Goal: Find specific page/section: Find specific page/section

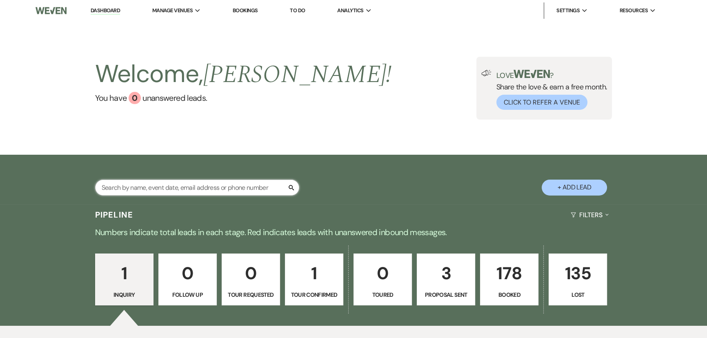
click at [112, 189] on input "text" at bounding box center [197, 188] width 204 height 16
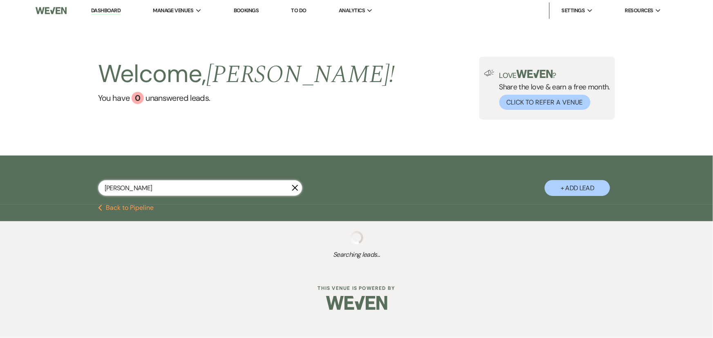
type input "[DEMOGRAPHIC_DATA]"
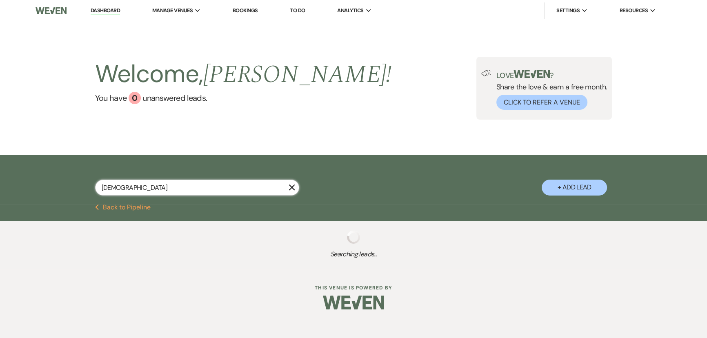
select select "8"
select select "5"
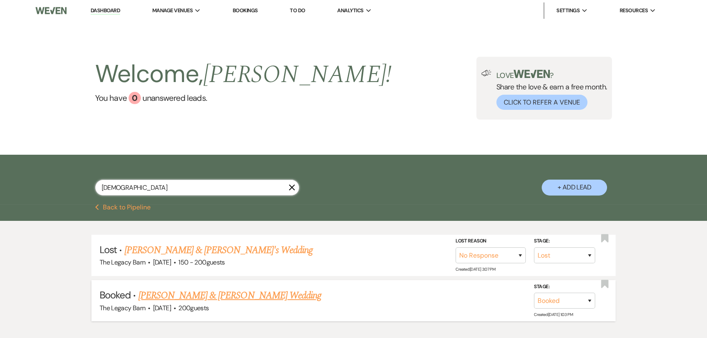
type input "[DEMOGRAPHIC_DATA]"
click at [249, 296] on link "[PERSON_NAME] & [PERSON_NAME] Wedding" at bounding box center [229, 295] width 183 height 15
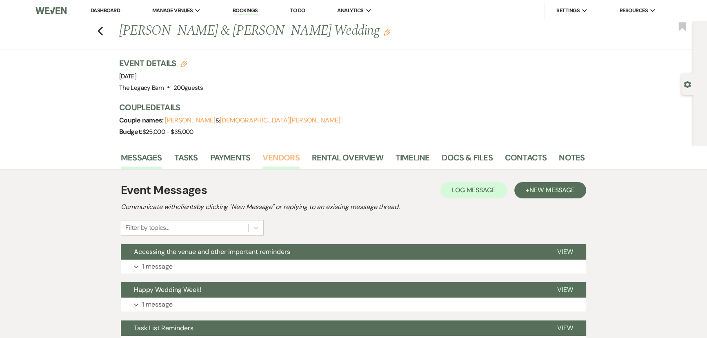
click at [275, 151] on link "Vendors" at bounding box center [281, 160] width 37 height 18
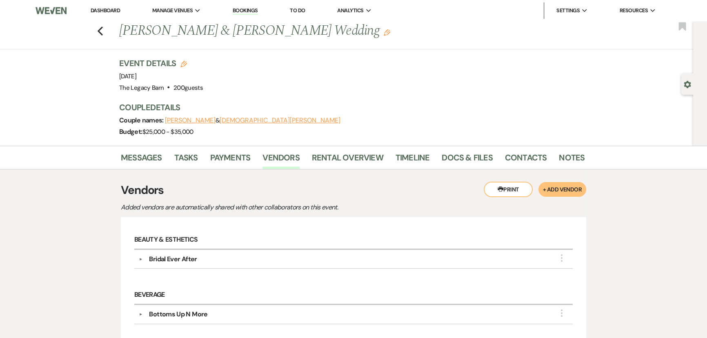
click at [97, 12] on link "Dashboard" at bounding box center [105, 10] width 29 height 7
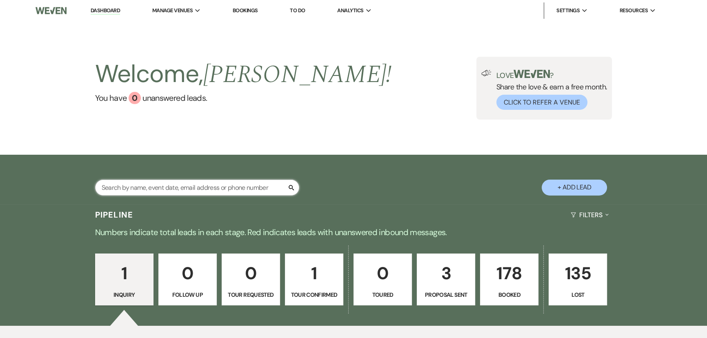
click at [130, 183] on input "text" at bounding box center [197, 188] width 204 height 16
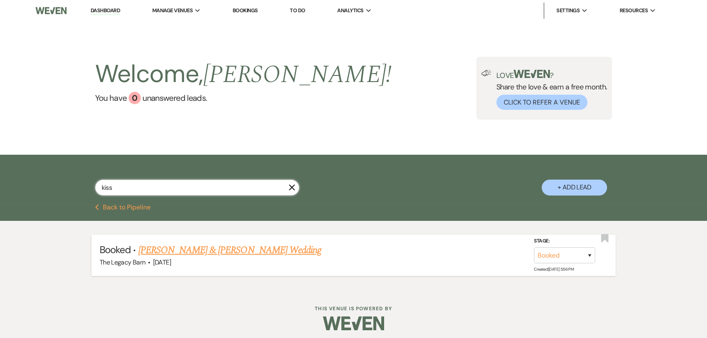
type input "kiss"
click at [176, 249] on link "[PERSON_NAME] & [PERSON_NAME] Wedding" at bounding box center [229, 250] width 183 height 15
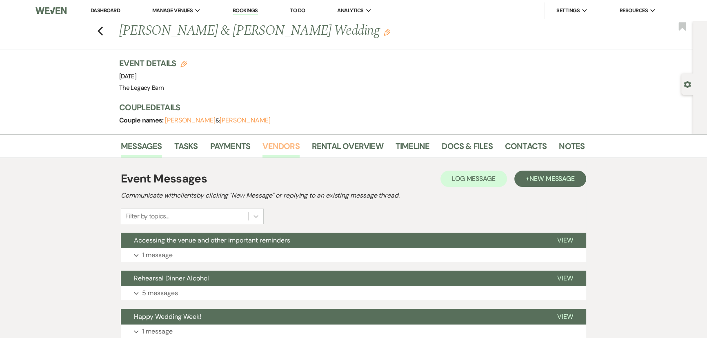
click at [282, 148] on link "Vendors" at bounding box center [281, 149] width 37 height 18
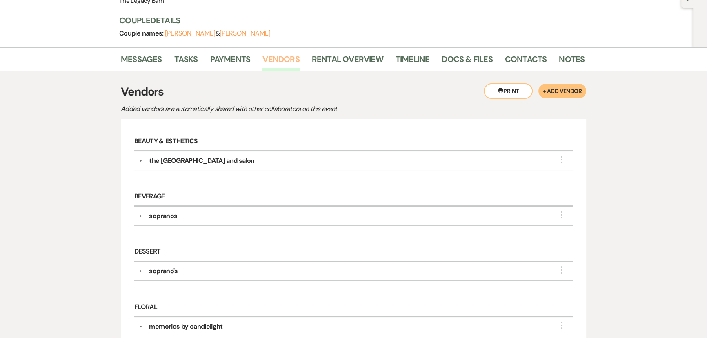
scroll to position [185, 0]
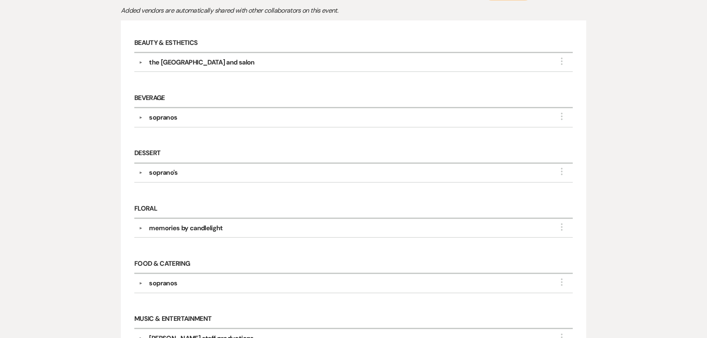
click at [161, 172] on div "soprano's" at bounding box center [163, 173] width 29 height 10
